Goal: Entertainment & Leisure: Consume media (video, audio)

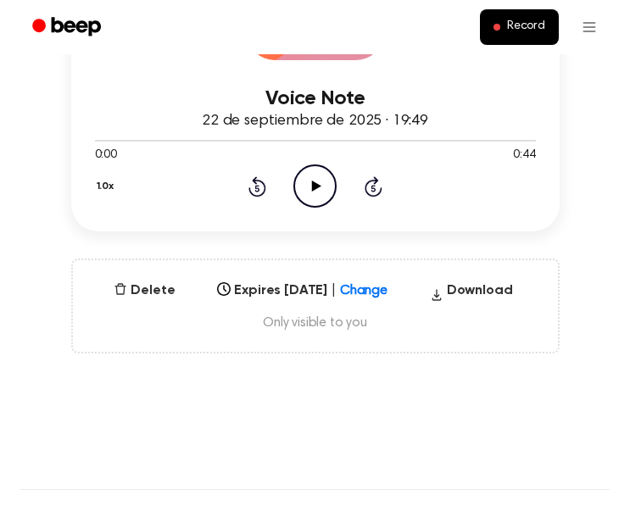
scroll to position [339, 0]
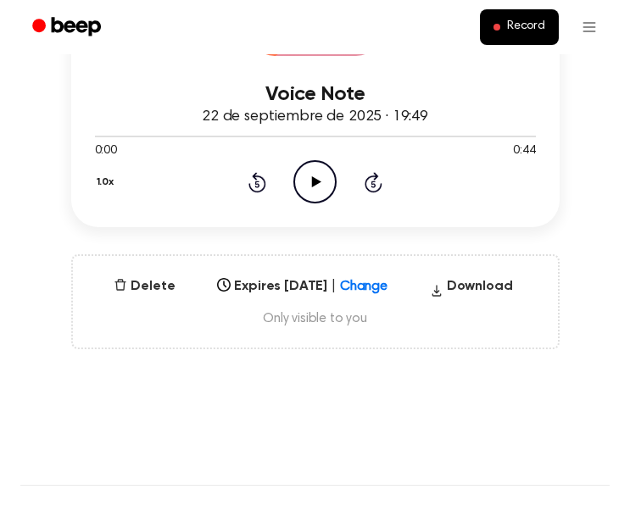
click at [313, 184] on icon at bounding box center [316, 181] width 9 height 11
click at [313, 184] on icon at bounding box center [315, 181] width 8 height 11
click at [258, 191] on icon at bounding box center [257, 182] width 18 height 20
click at [258, 185] on icon "Rewind 5 seconds" at bounding box center [257, 182] width 19 height 22
click at [314, 184] on icon at bounding box center [316, 181] width 9 height 11
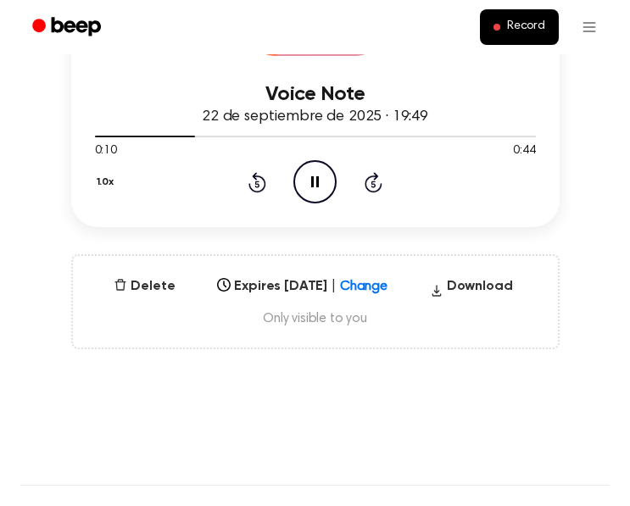
click at [318, 184] on icon at bounding box center [315, 181] width 8 height 11
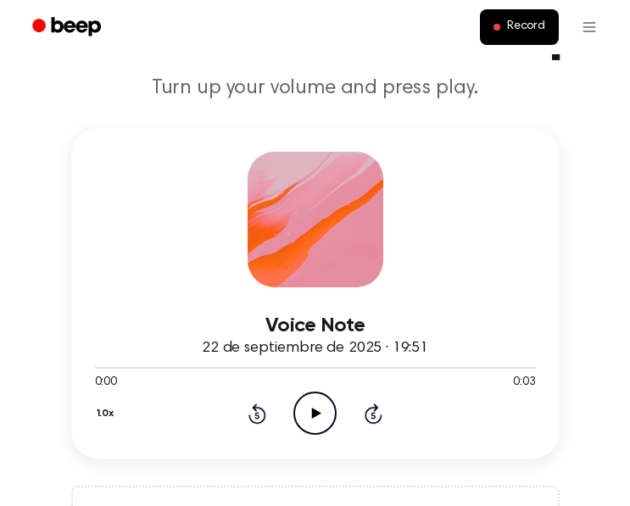
scroll to position [254, 0]
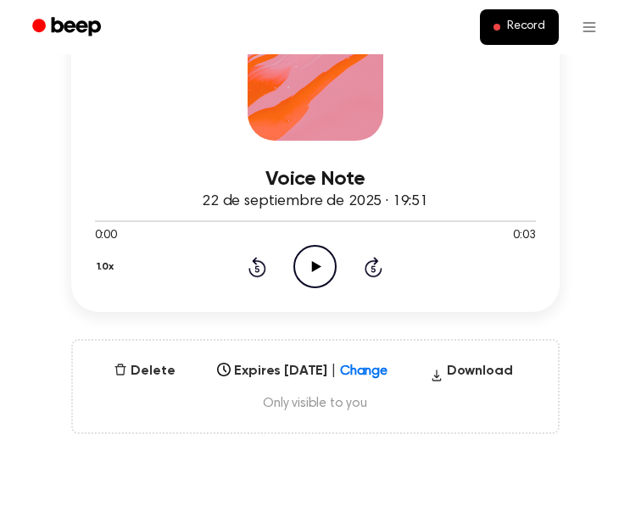
click at [316, 267] on icon at bounding box center [316, 266] width 9 height 11
